Goal: Information Seeking & Learning: Learn about a topic

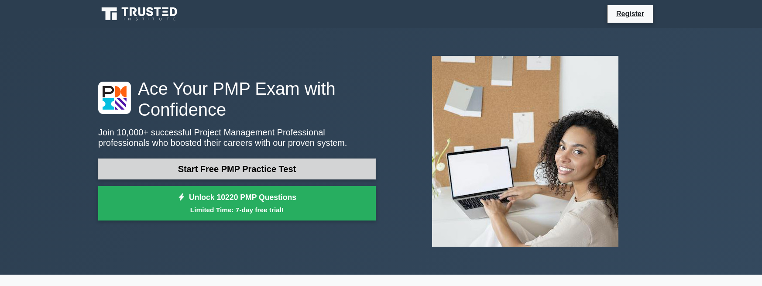
click at [248, 165] on link "Start Free PMP Practice Test" at bounding box center [237, 168] width 278 height 21
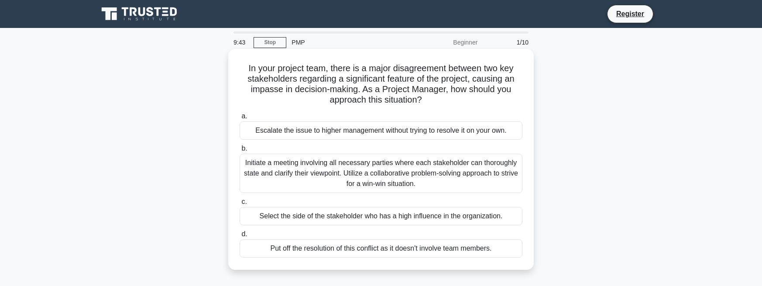
click at [252, 132] on div "Escalate the issue to higher management without trying to resolve it on your ow…" at bounding box center [381, 130] width 283 height 18
click at [240, 119] on input "a. Escalate the issue to higher management without trying to resolve it on your…" at bounding box center [240, 117] width 0 height 6
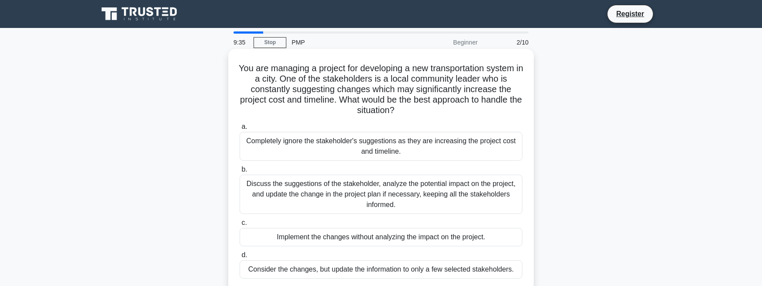
click at [250, 142] on div "Completely ignore the stakeholder's suggestions as they are increasing the proj…" at bounding box center [381, 146] width 283 height 29
click at [240, 130] on input "a. Completely ignore the stakeholder's suggestions as they are increasing the p…" at bounding box center [240, 127] width 0 height 6
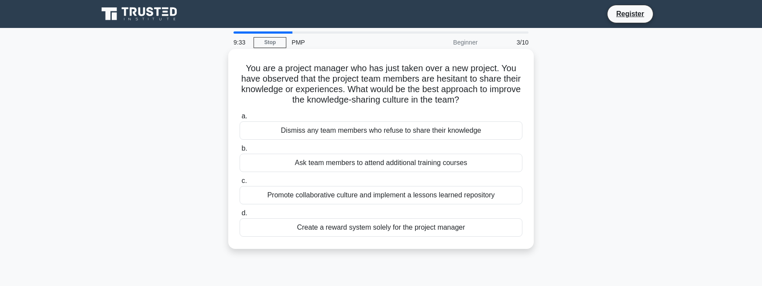
click at [247, 138] on div "Dismiss any team members who refuse to share their knowledge" at bounding box center [381, 130] width 283 height 18
click at [240, 119] on input "a. Dismiss any team members who refuse to share their knowledge" at bounding box center [240, 117] width 0 height 6
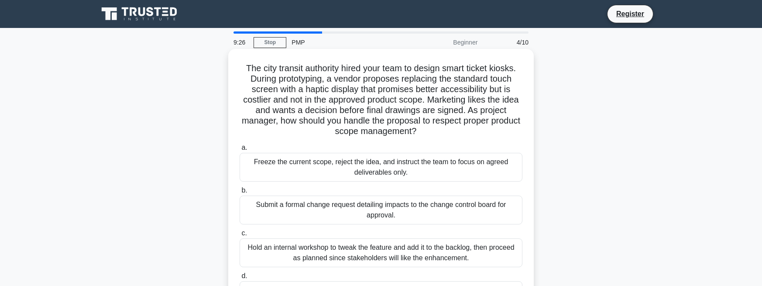
drag, startPoint x: 281, startPoint y: 98, endPoint x: 272, endPoint y: 98, distance: 8.7
click at [272, 98] on h5 "The city transit authority hired your team to design smart ticket kiosks. Durin…" at bounding box center [381, 100] width 285 height 74
click at [248, 131] on h5 "The city transit authority hired your team to design smart ticket kiosks. Durin…" at bounding box center [381, 100] width 285 height 74
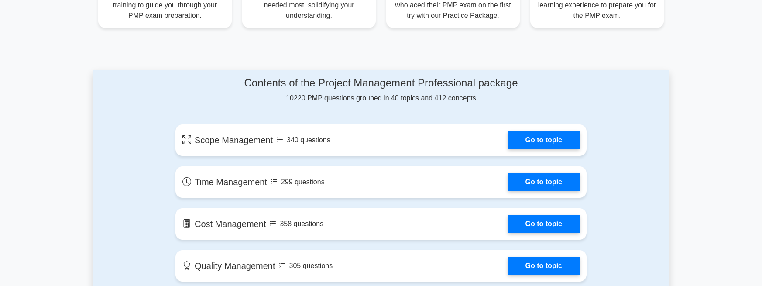
scroll to position [437, 0]
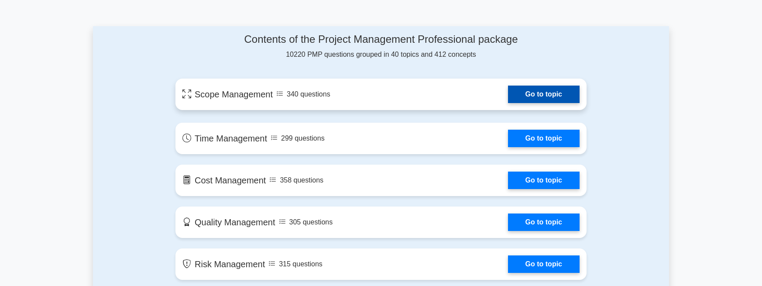
click at [525, 93] on link "Go to topic" at bounding box center [544, 94] width 72 height 17
